Goal: Information Seeking & Learning: Find contact information

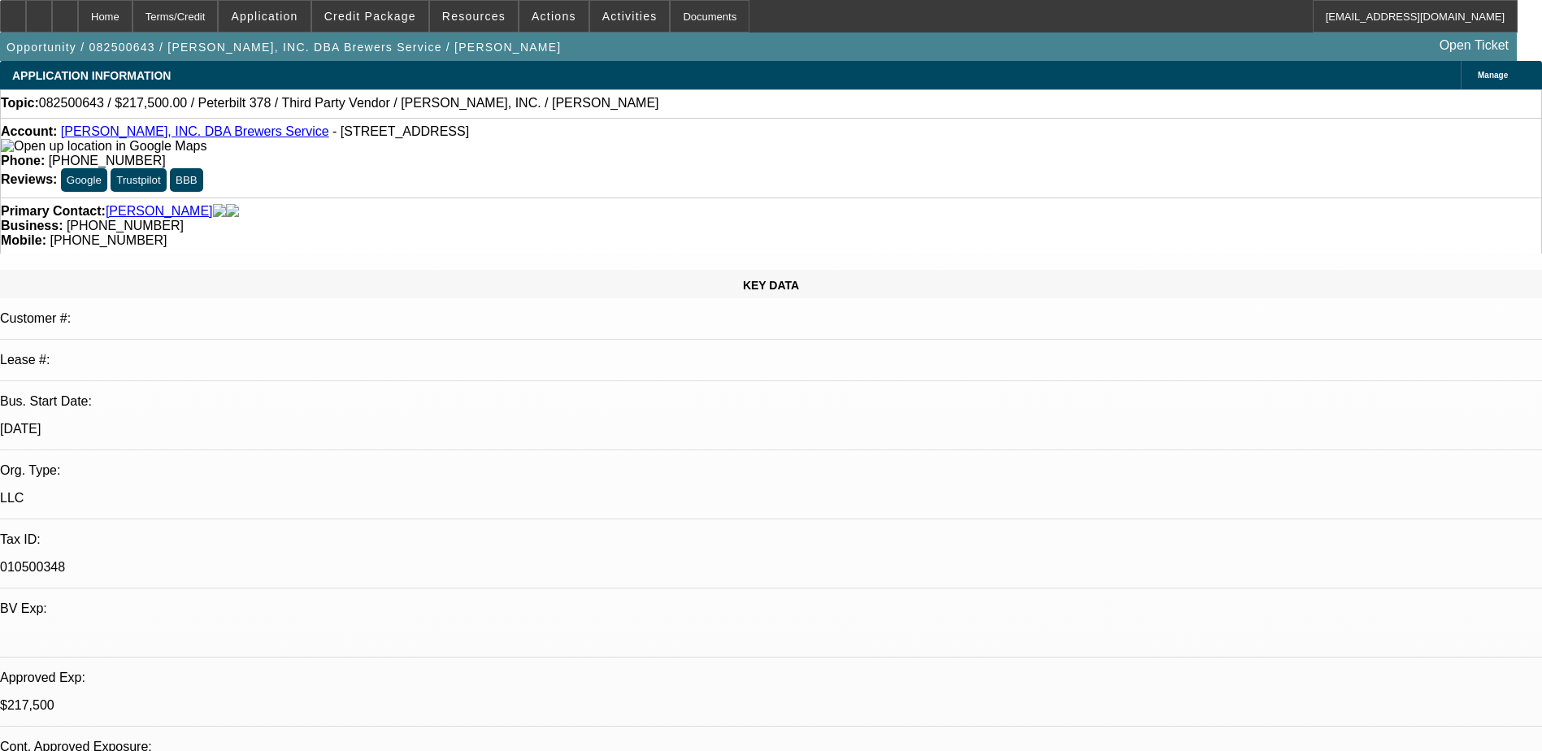
select select "0"
select select "2"
select select "0"
select select "2"
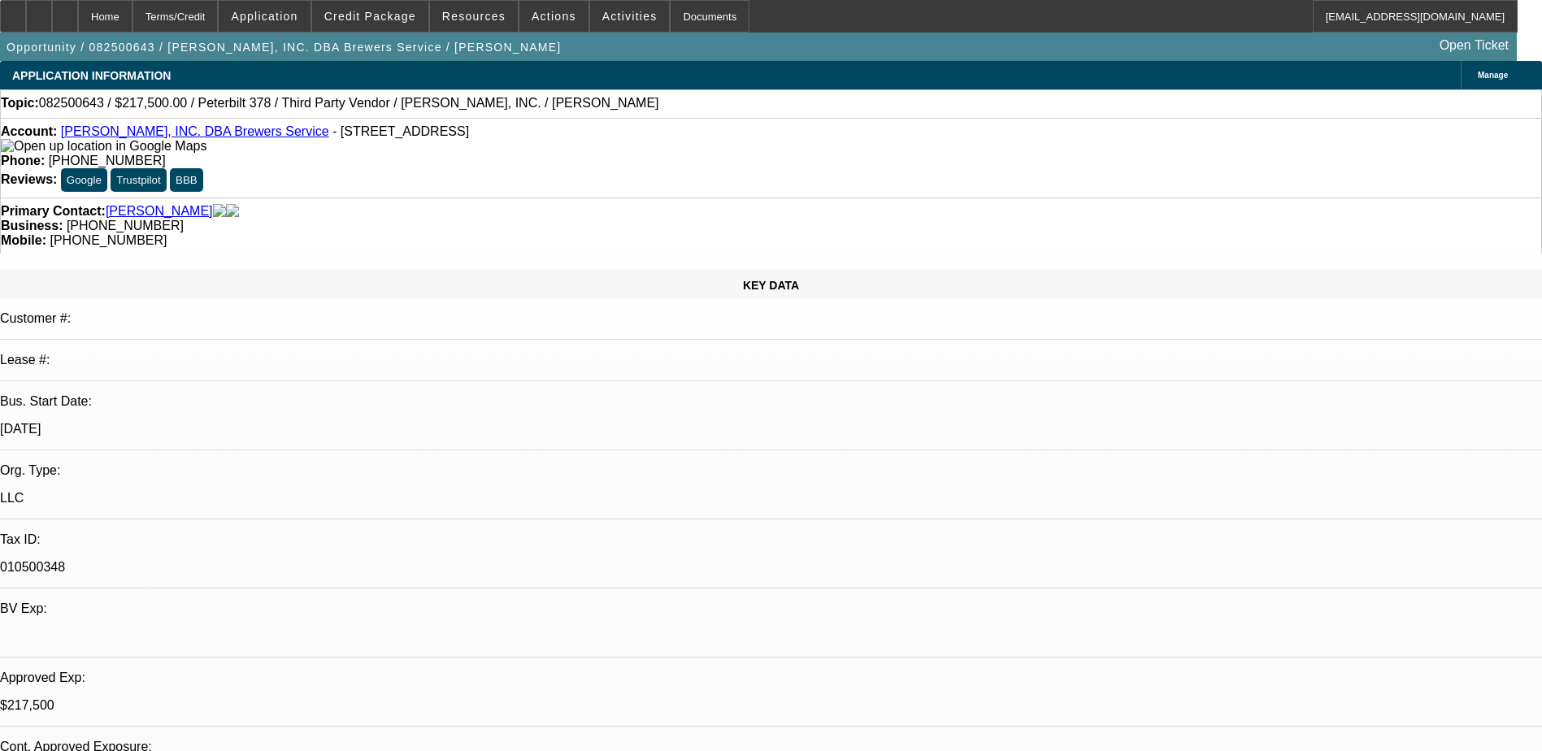
select select "0"
select select "2"
select select "0"
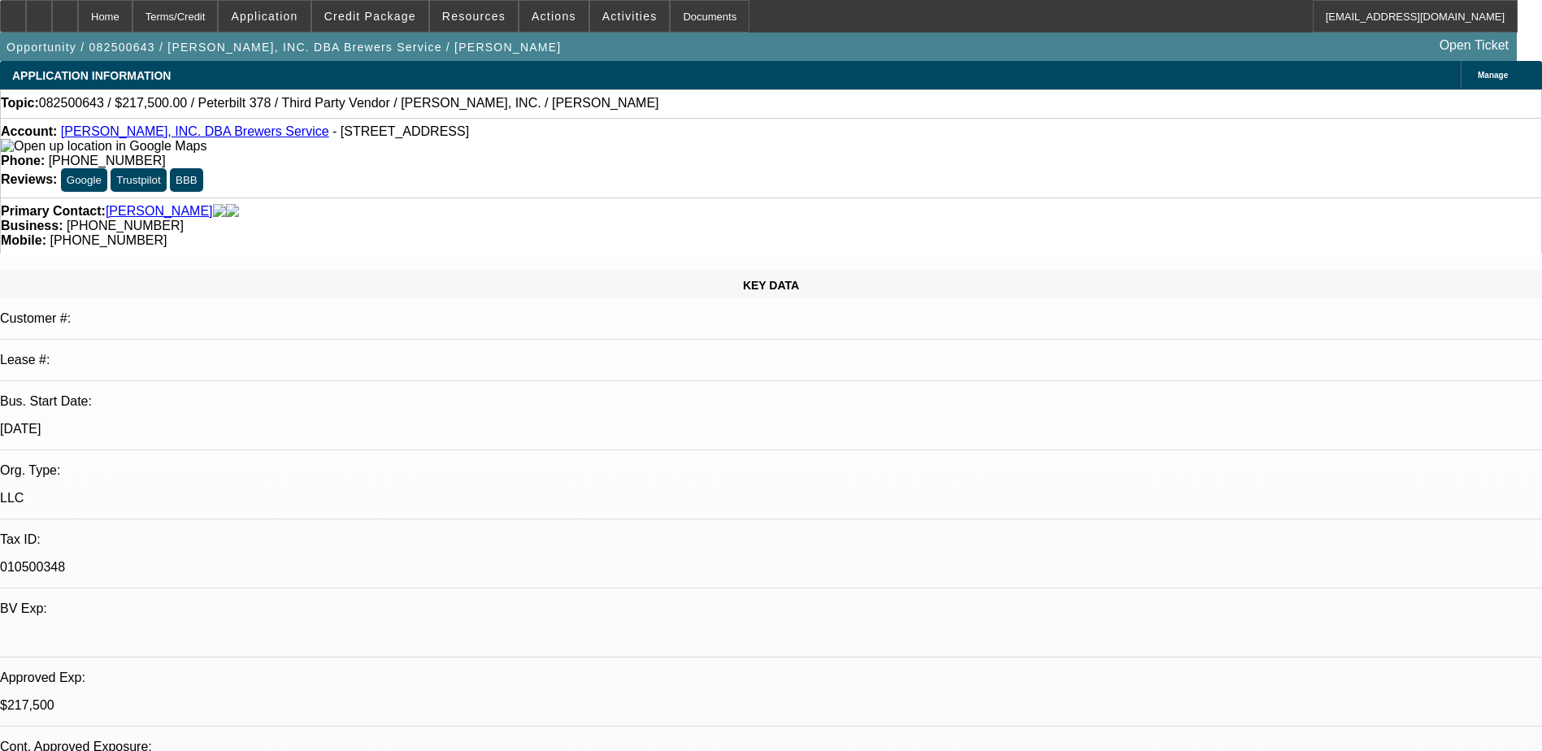
select select "2"
select select "0"
select select "1"
select select "2"
select select "6"
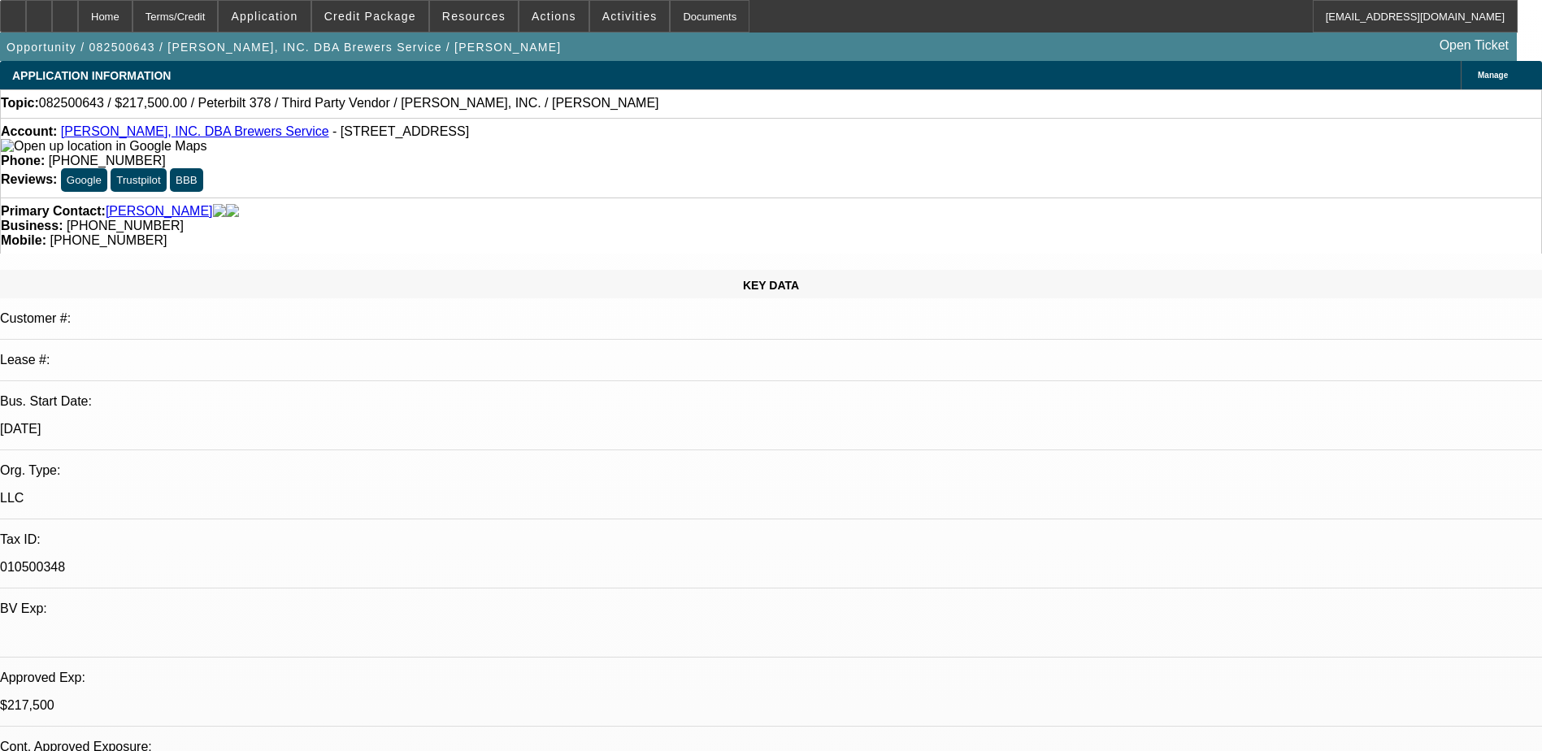
select select "1"
select select "2"
select select "6"
select select "1"
select select "2"
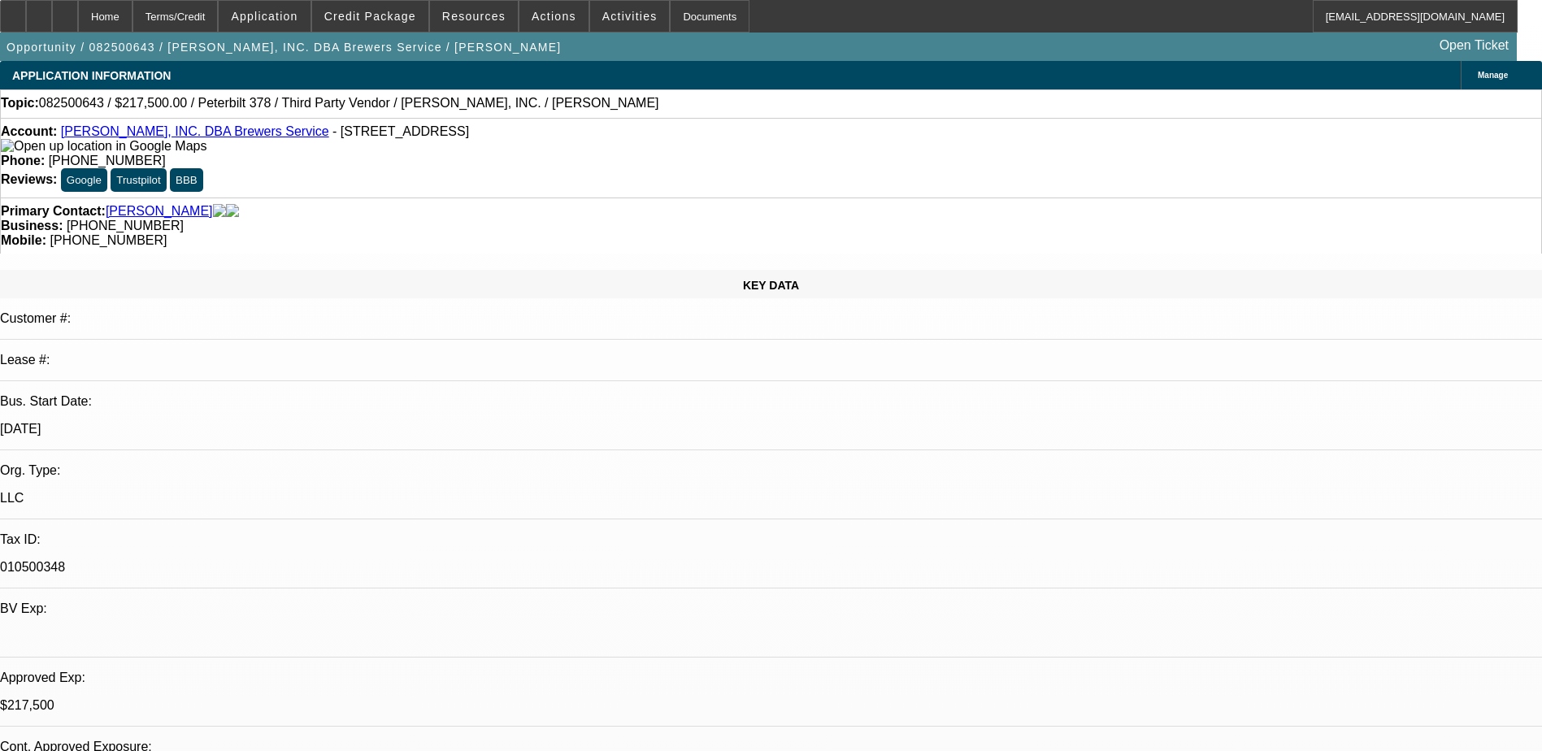
select select "6"
select select "1"
select select "2"
select select "6"
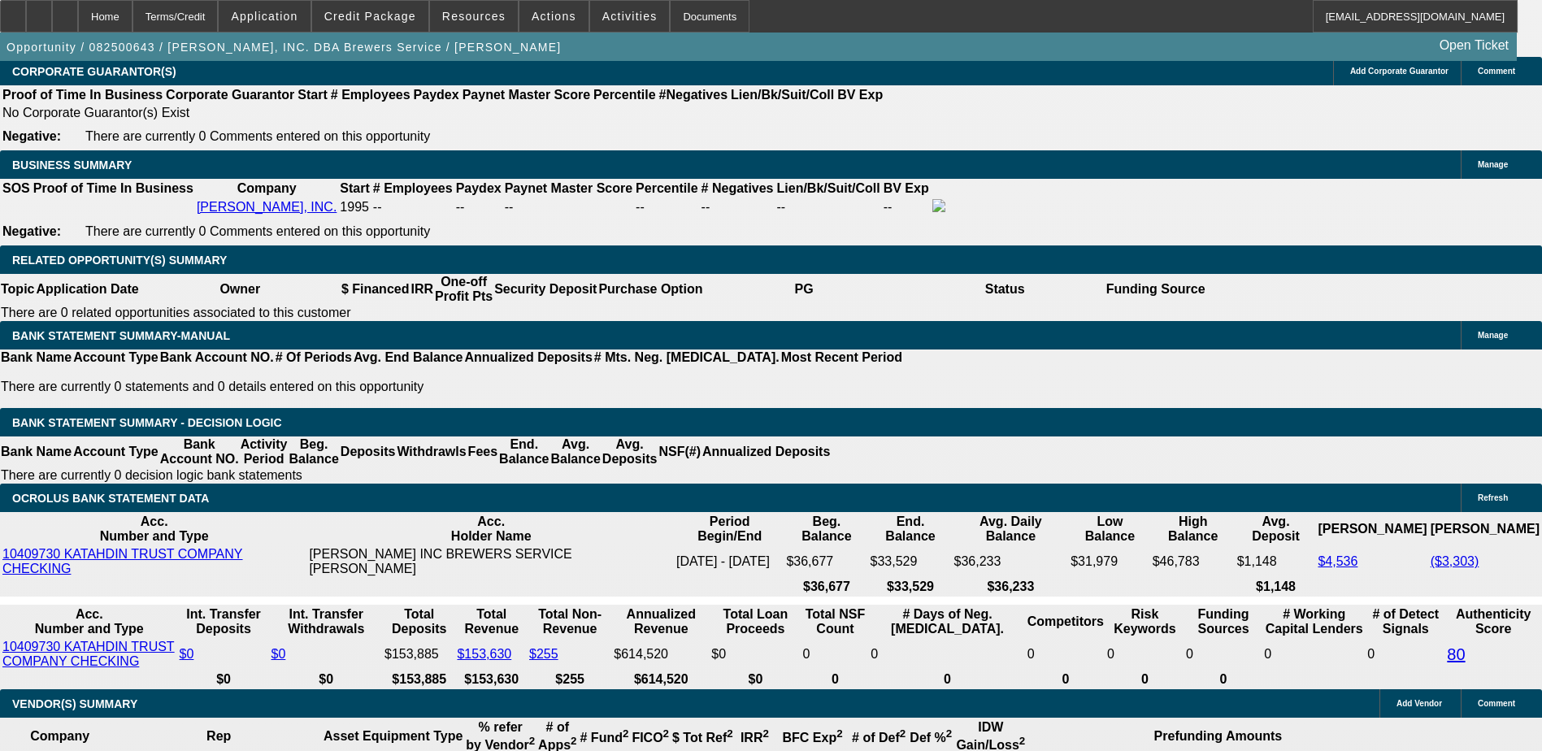
scroll to position [2601, 0]
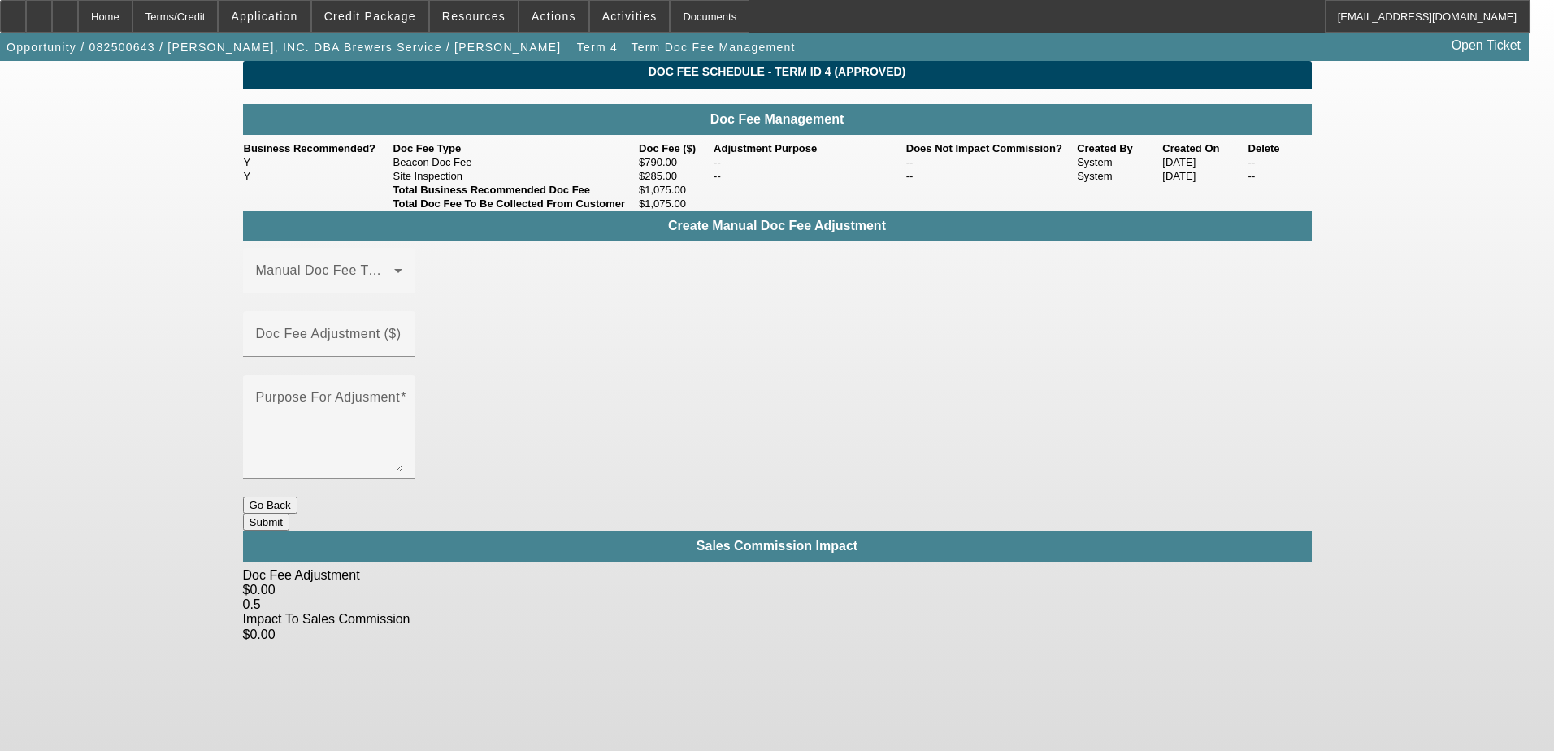
click at [298, 497] on button "Go Back" at bounding box center [270, 505] width 54 height 17
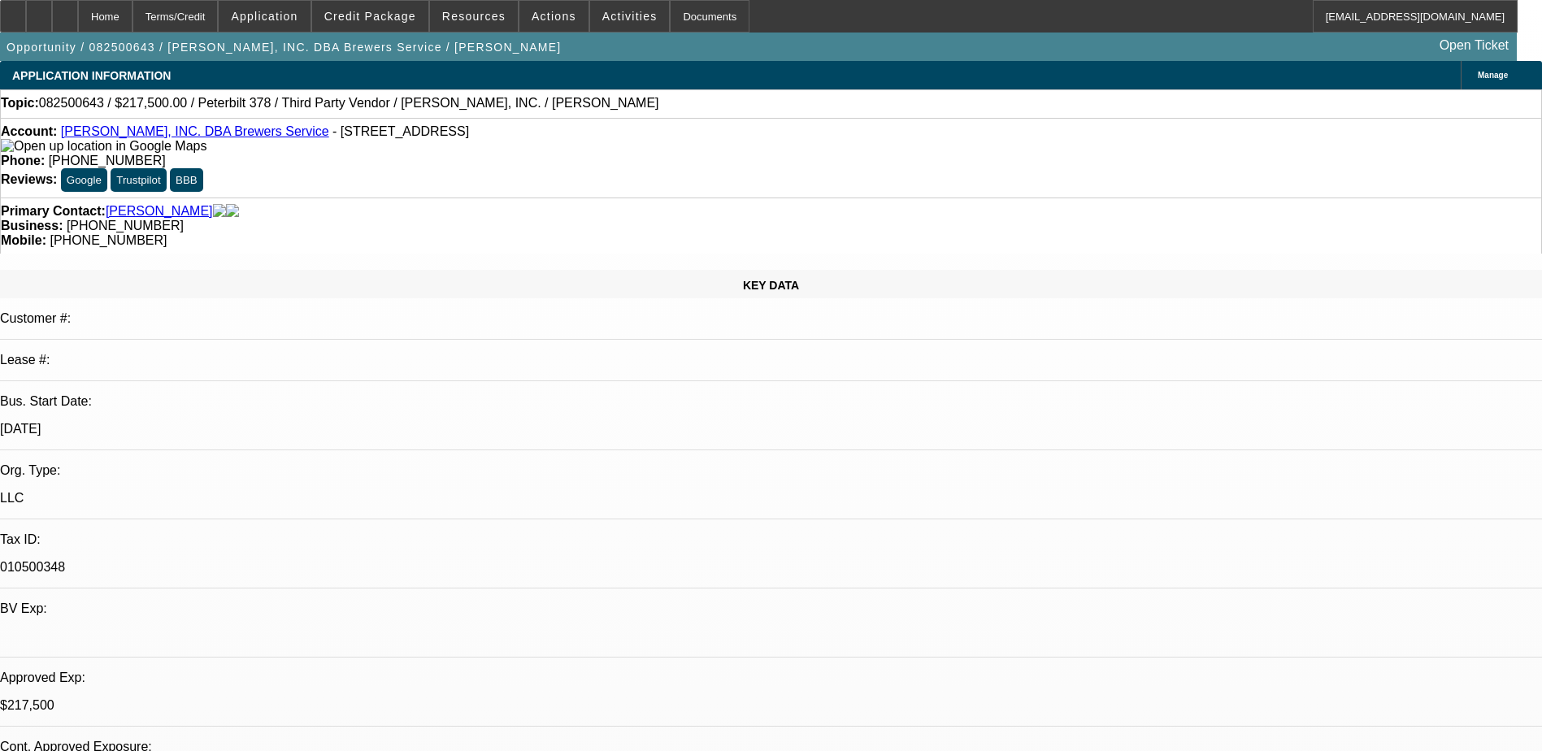
select select "0"
select select "2"
select select "0"
select select "6"
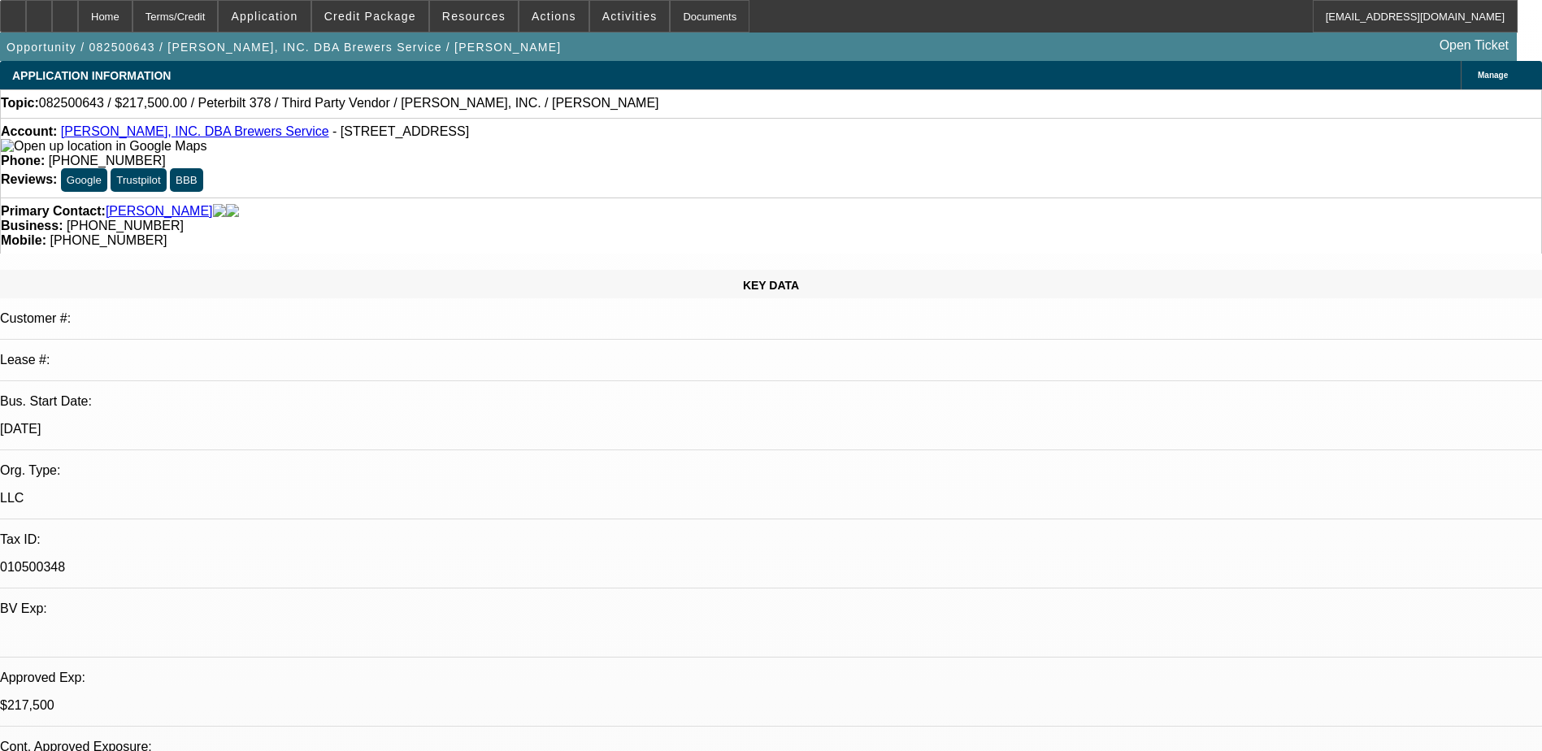
select select "0"
select select "2"
select select "0"
select select "6"
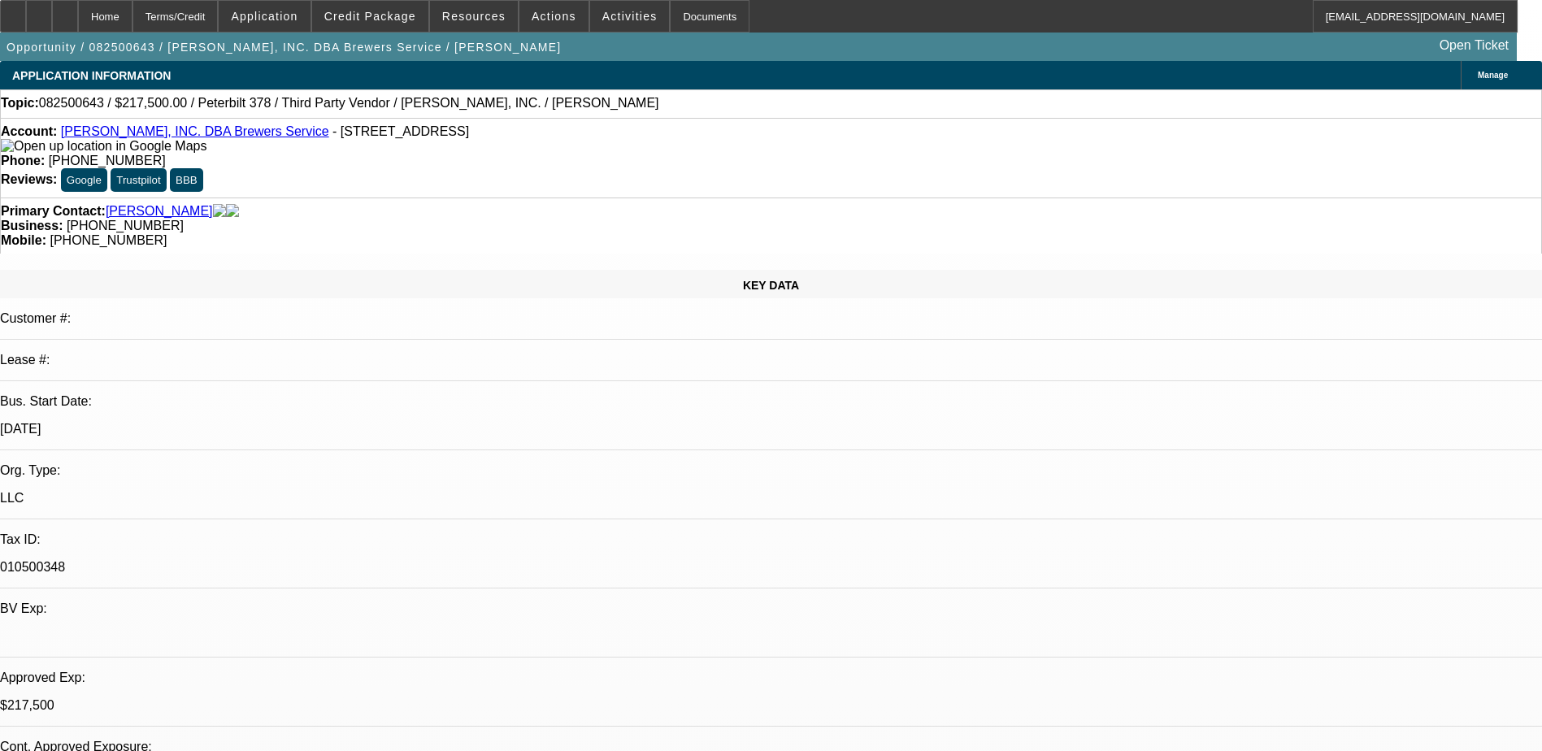
select select "0"
select select "2"
select select "0"
select select "6"
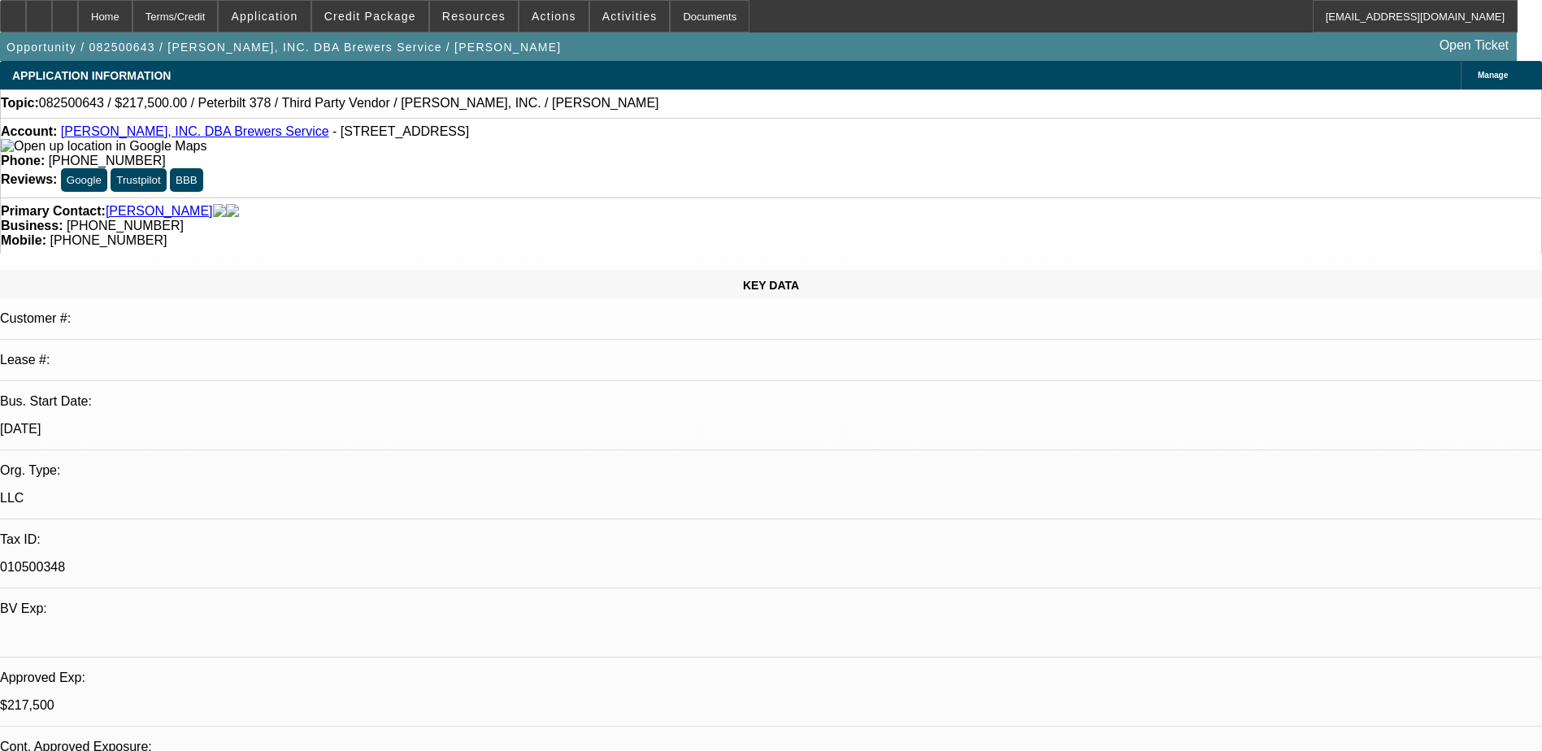
select select "0"
select select "2"
select select "0"
select select "6"
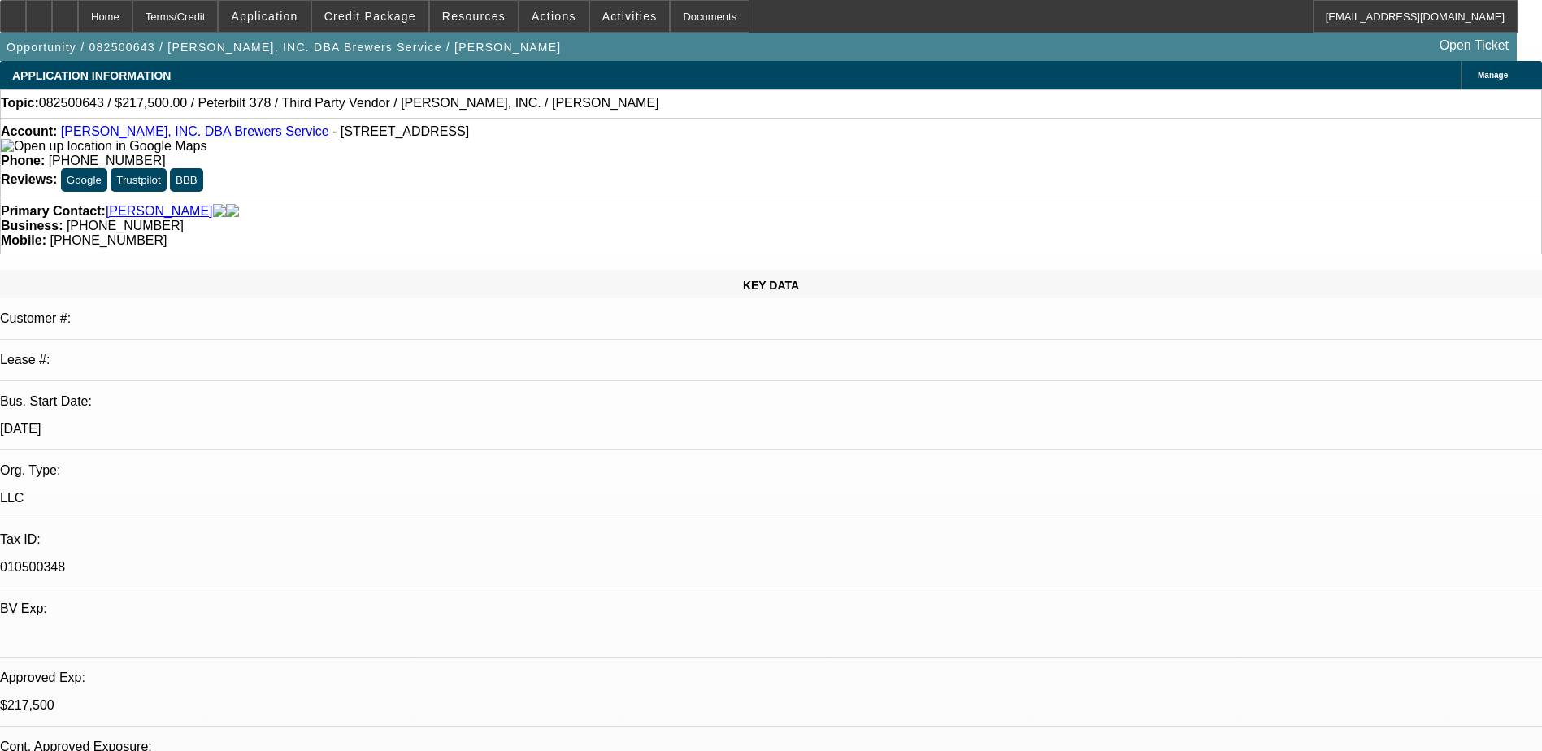
click at [150, 132] on link "[PERSON_NAME], INC. DBA Brewers Service" at bounding box center [195, 131] width 268 height 14
drag, startPoint x: 604, startPoint y: 139, endPoint x: 565, endPoint y: 137, distance: 39.1
click at [565, 154] on div "Phone: [PHONE_NUMBER]" at bounding box center [771, 161] width 1540 height 15
copy span "[PHONE_NUMBER]"
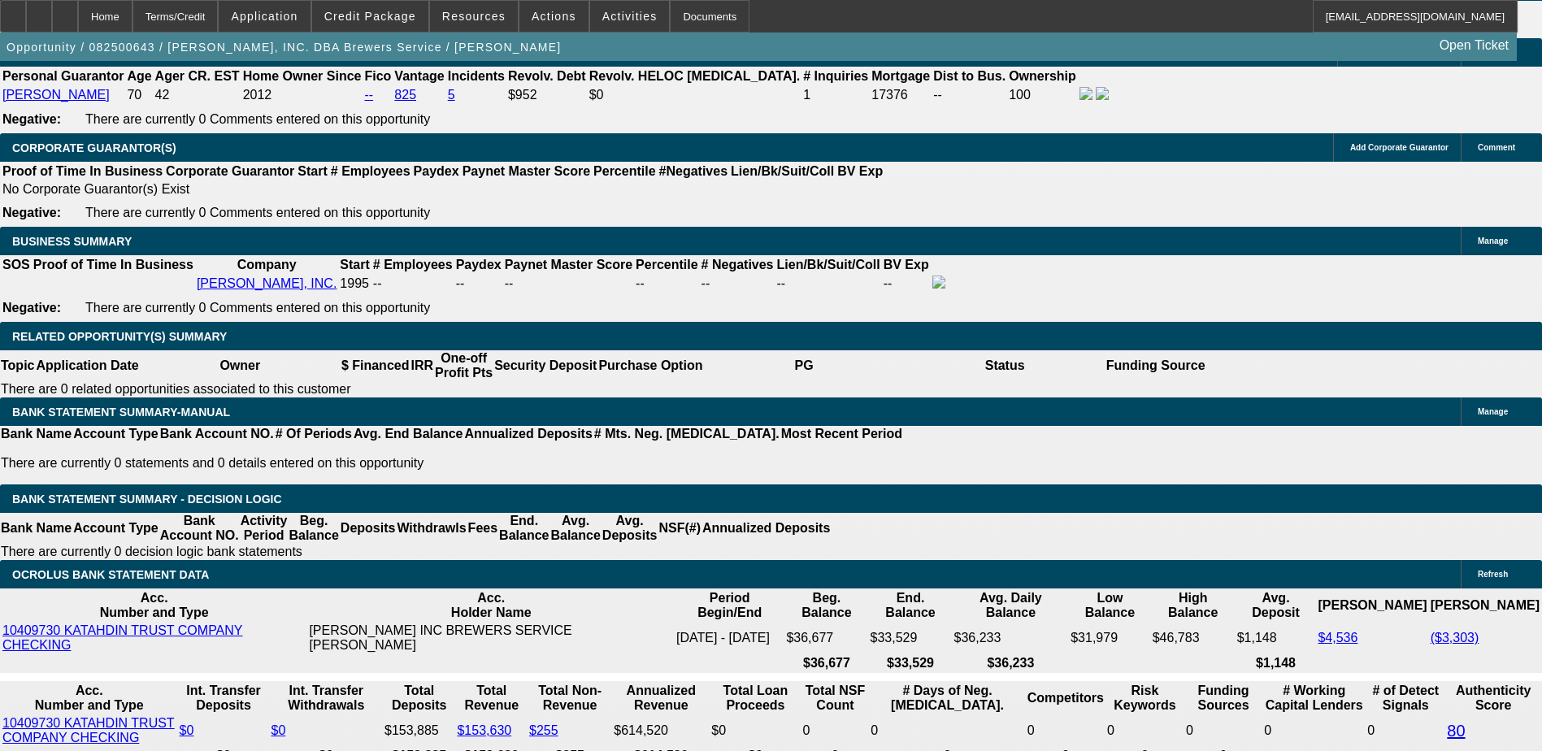
scroll to position [2439, 0]
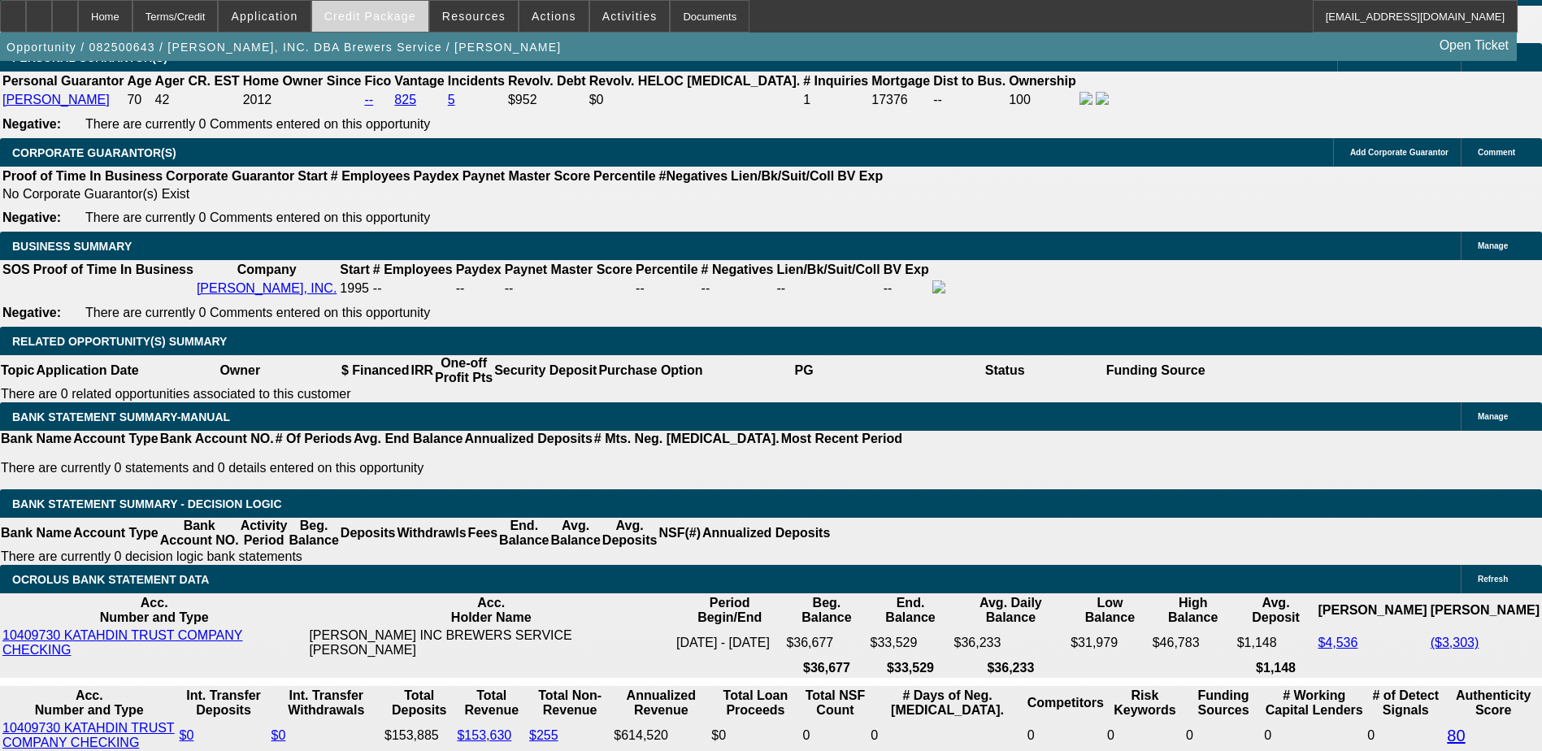
click at [362, 15] on span "Credit Package" at bounding box center [370, 16] width 92 height 13
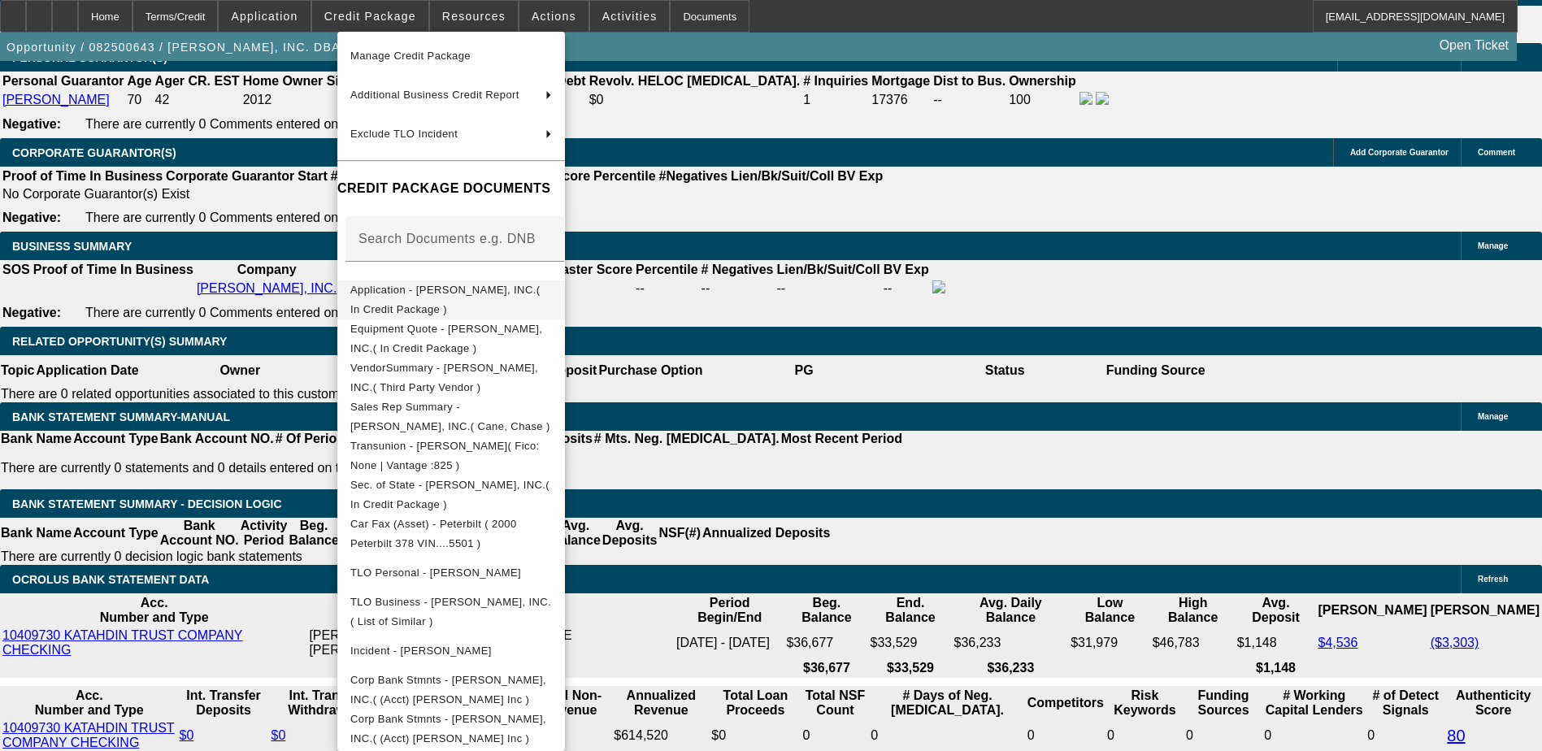
scroll to position [0, 0]
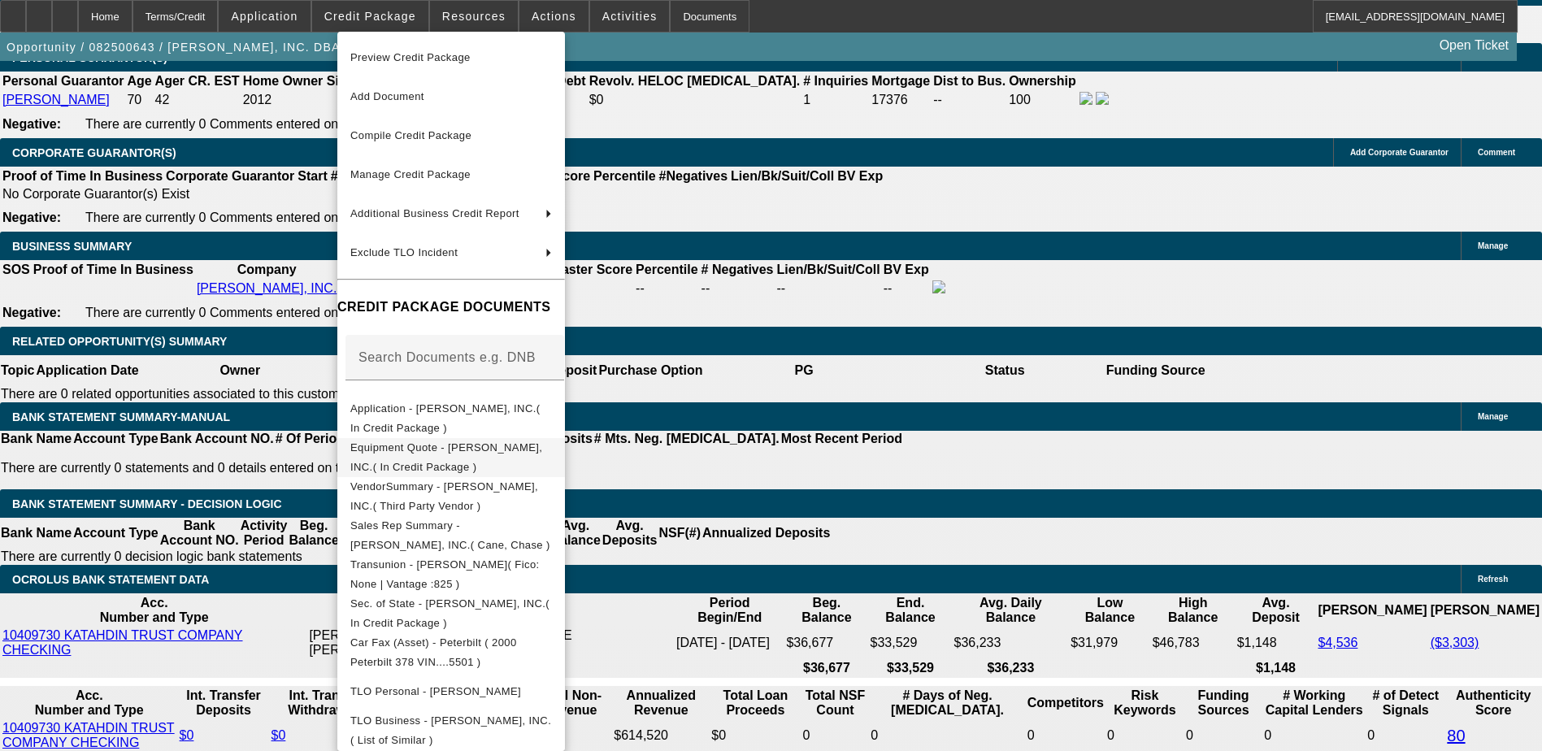
click at [487, 461] on span "Equipment Quote - [PERSON_NAME], INC.( In Credit Package )" at bounding box center [451, 457] width 202 height 39
